Goal: Register for event/course

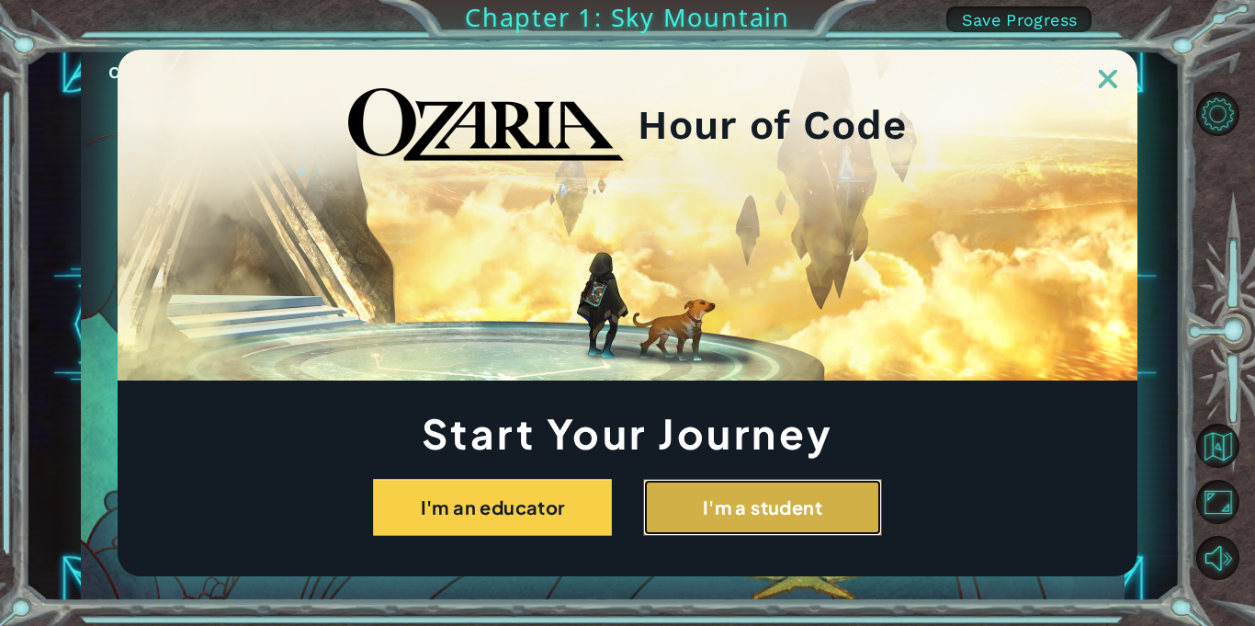
click at [753, 499] on button "I'm a student" at bounding box center [762, 507] width 239 height 57
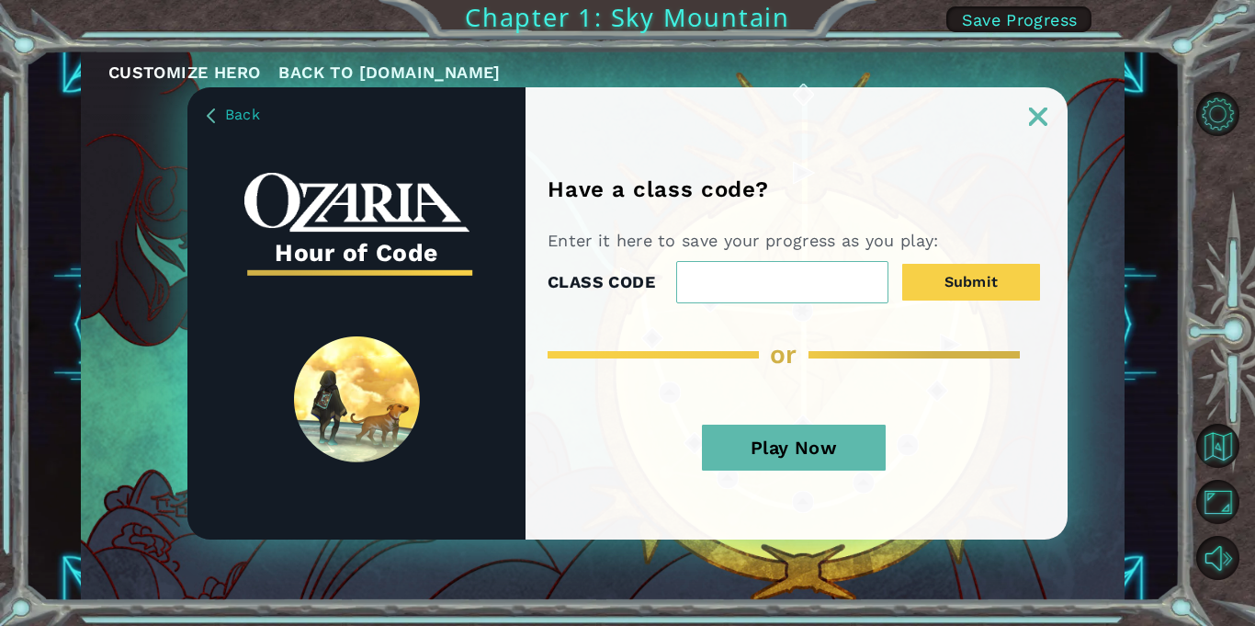
click at [754, 281] on input "CLASS CODE" at bounding box center [782, 282] width 212 height 42
type input "SandShipHill"
click at [970, 289] on button "Submit" at bounding box center [971, 282] width 138 height 37
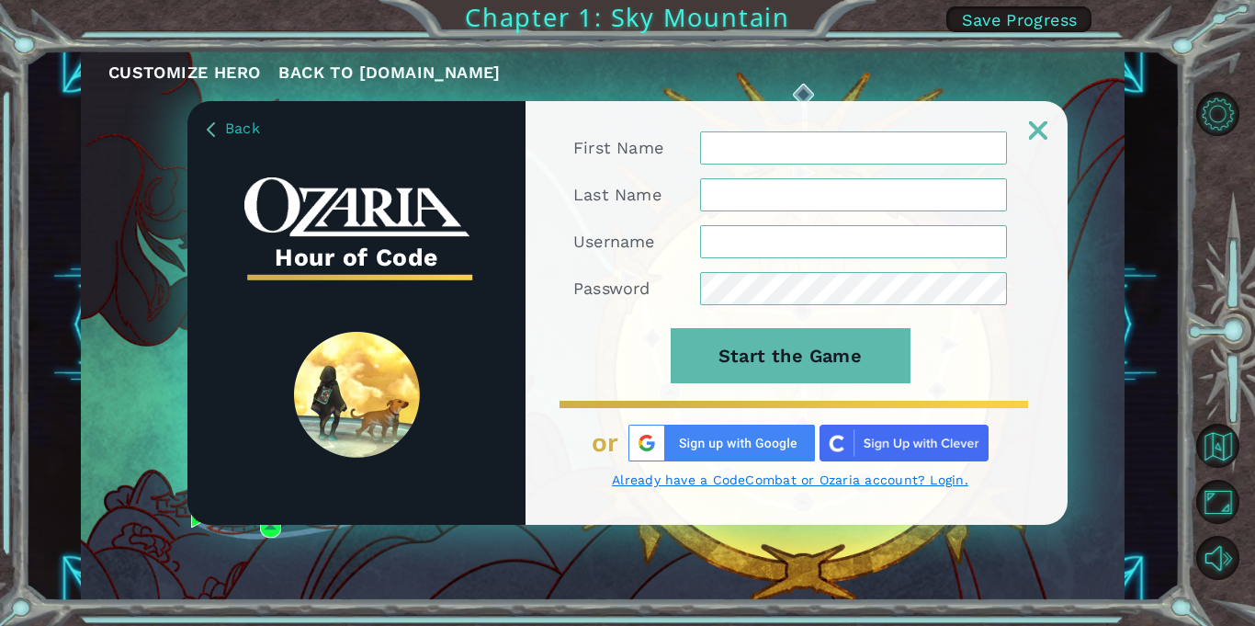
click at [749, 447] on img at bounding box center [721, 443] width 187 height 37
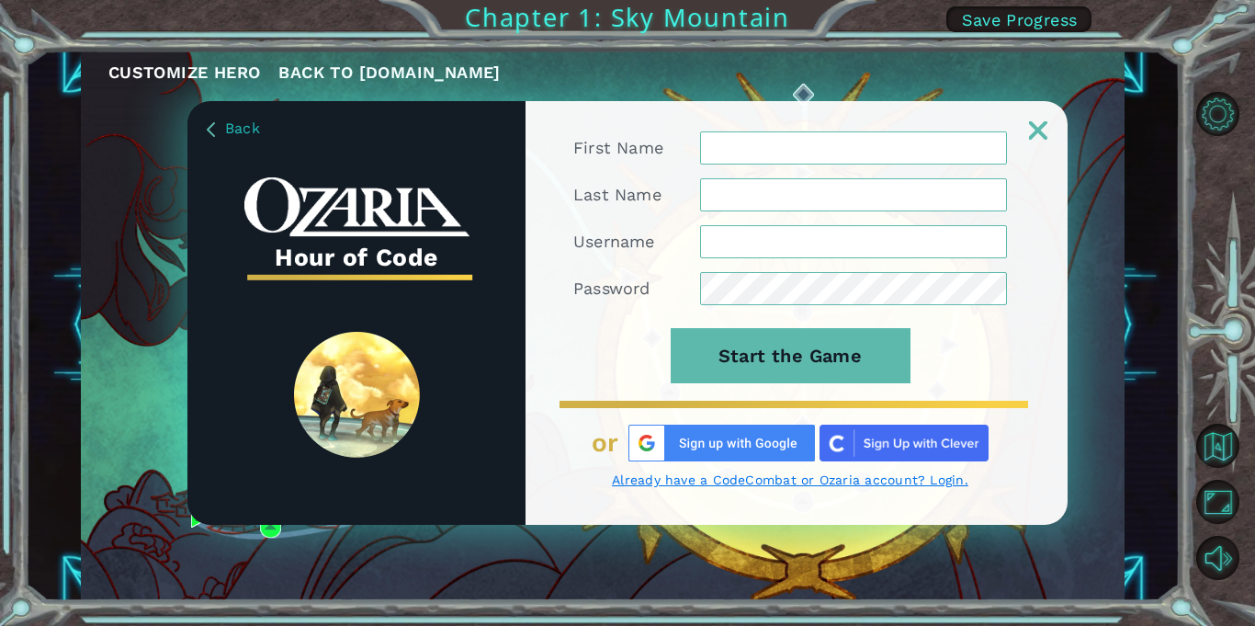
click at [749, 447] on img at bounding box center [721, 443] width 187 height 37
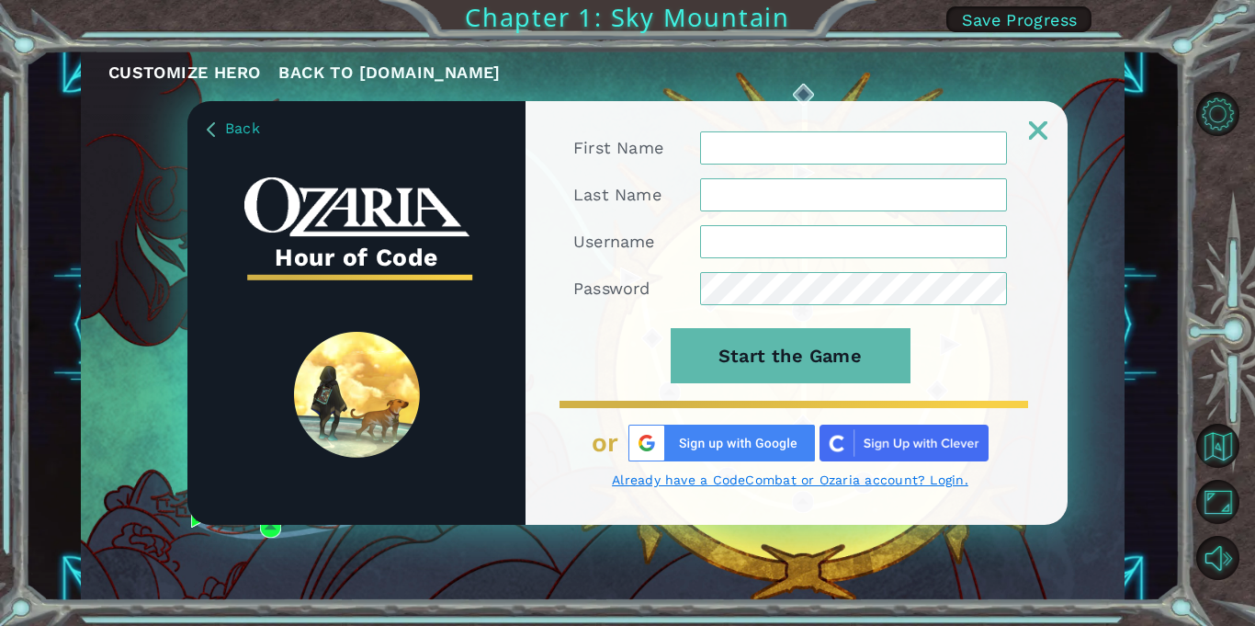
click at [749, 447] on img at bounding box center [721, 443] width 187 height 37
click at [723, 155] on input "First Name" at bounding box center [853, 147] width 307 height 33
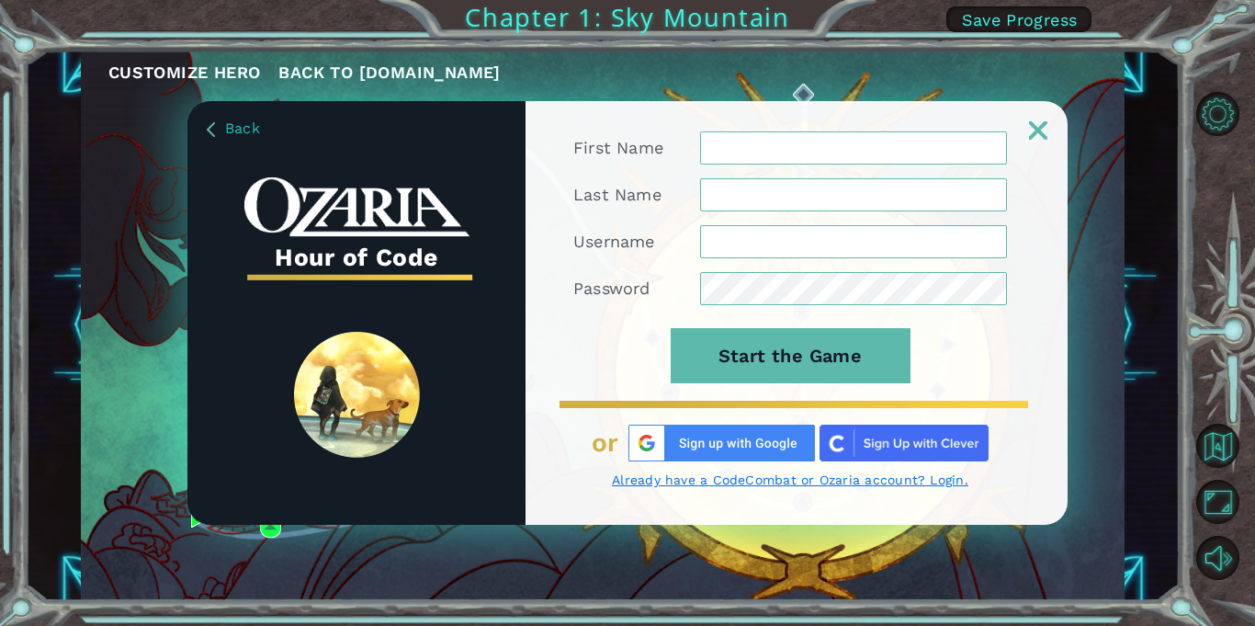
click at [723, 155] on input "First Name" at bounding box center [853, 147] width 307 height 33
